Goal: Information Seeking & Learning: Learn about a topic

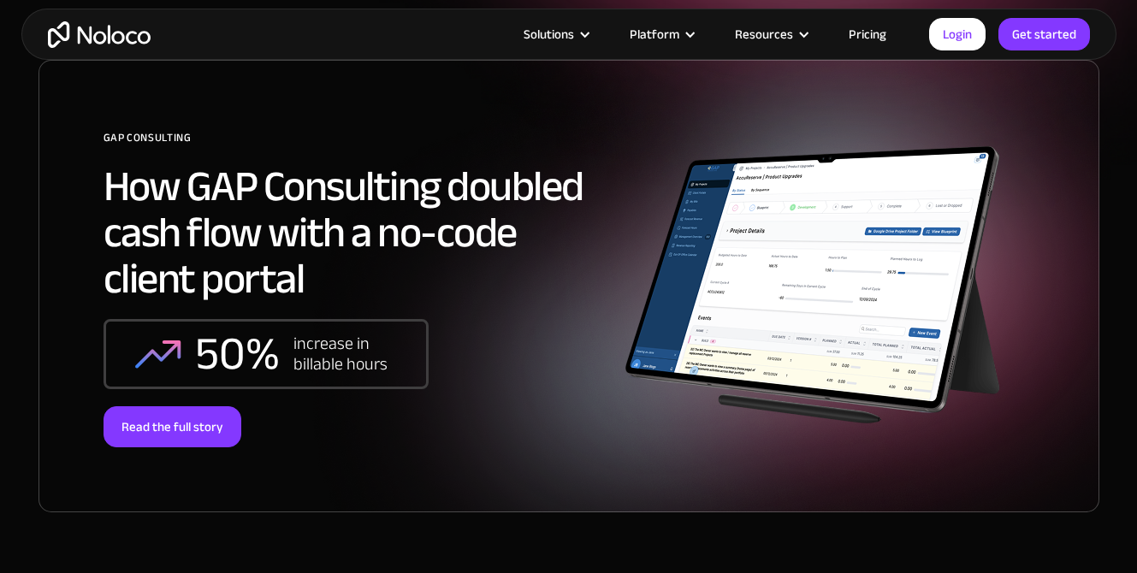
scroll to position [1229, 0]
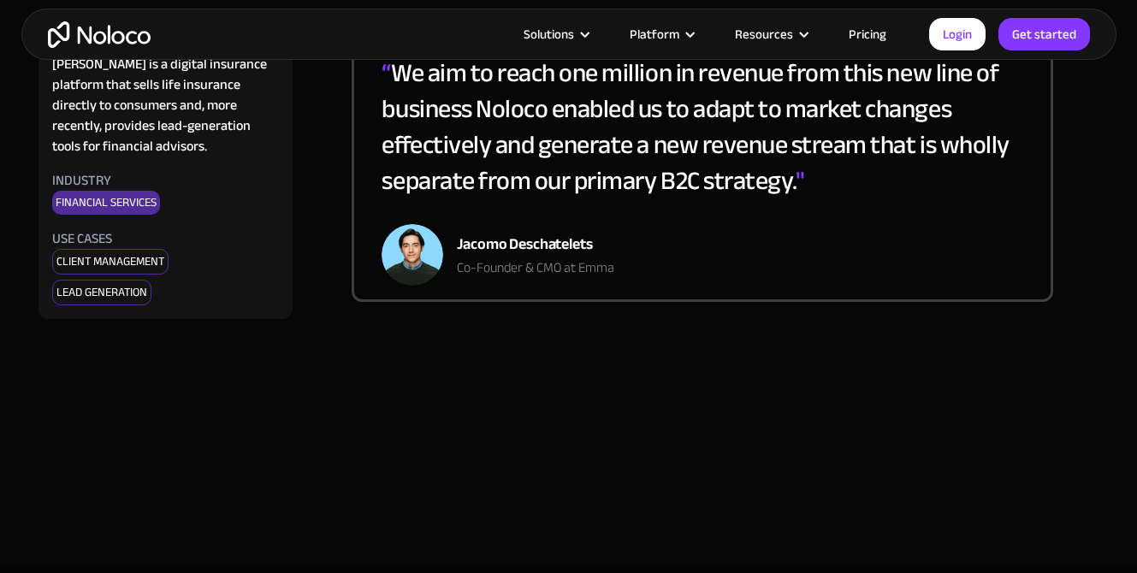
scroll to position [4116, 0]
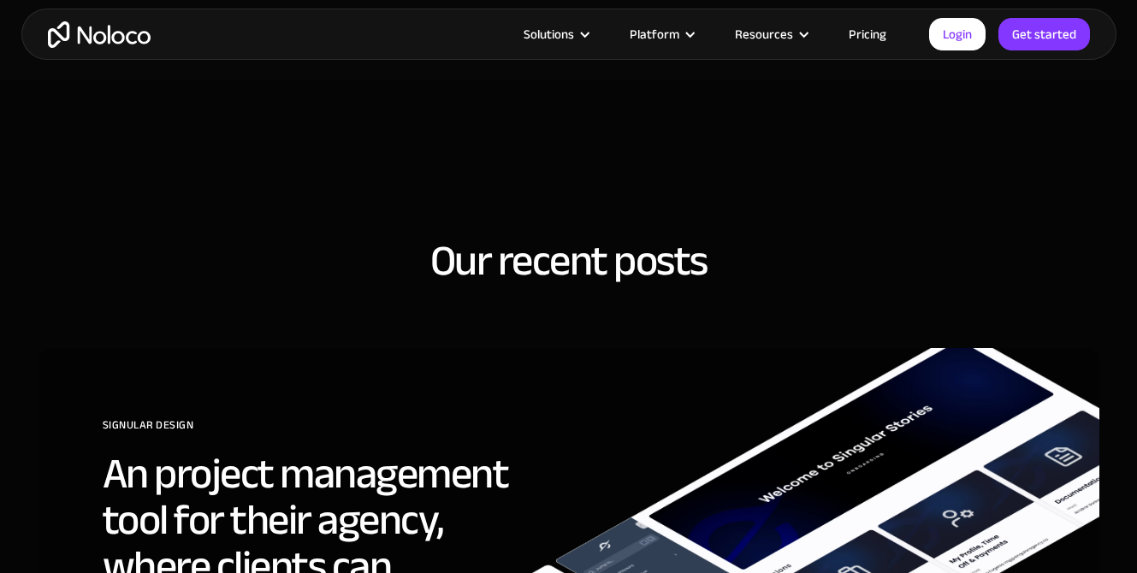
scroll to position [3992, 0]
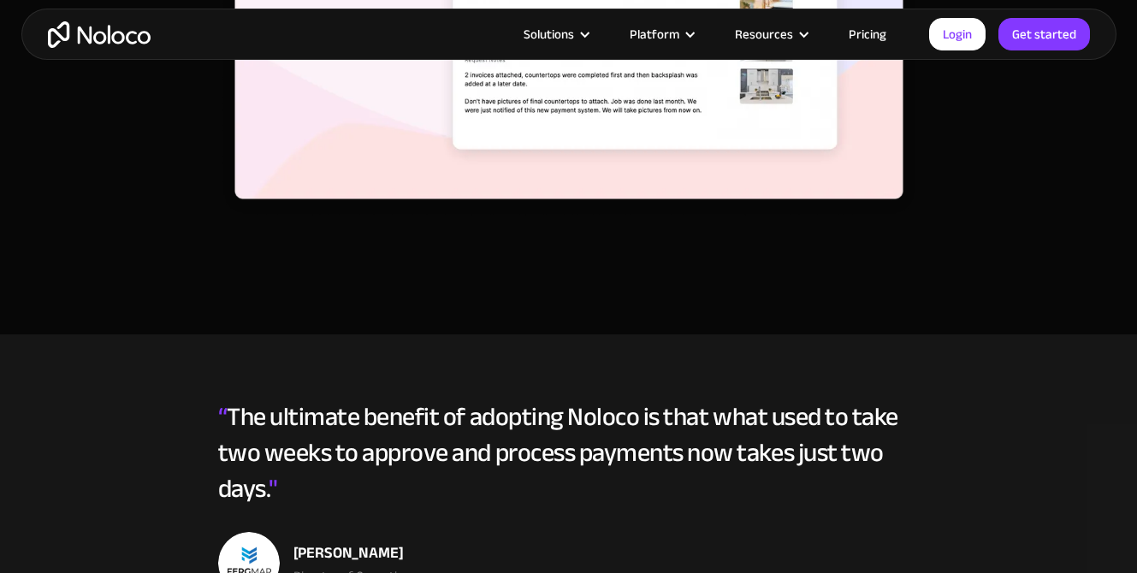
scroll to position [4229, 0]
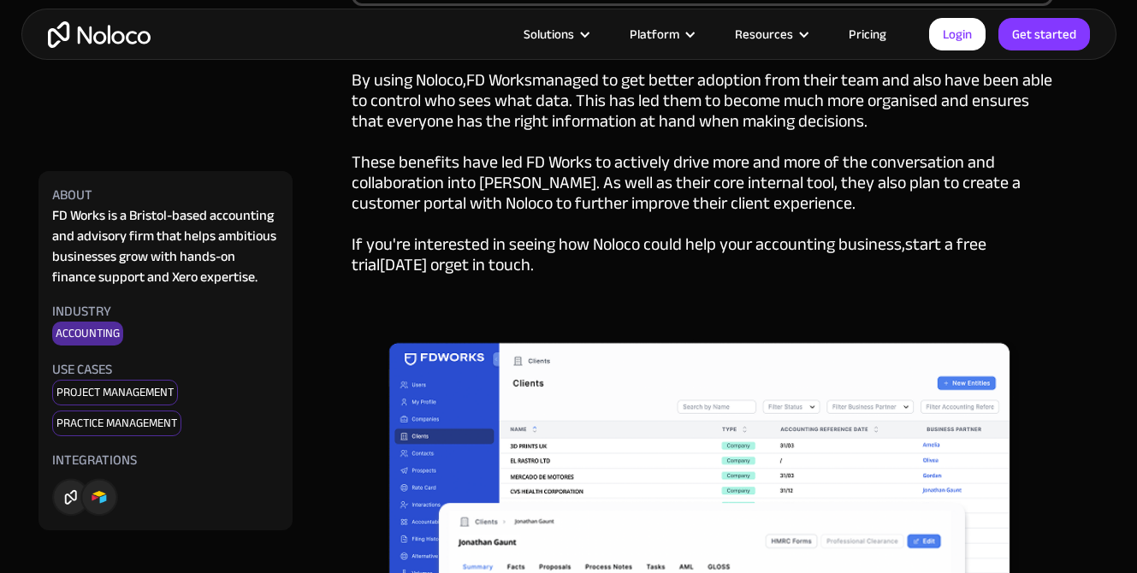
scroll to position [3691, 0]
